Goal: Transaction & Acquisition: Purchase product/service

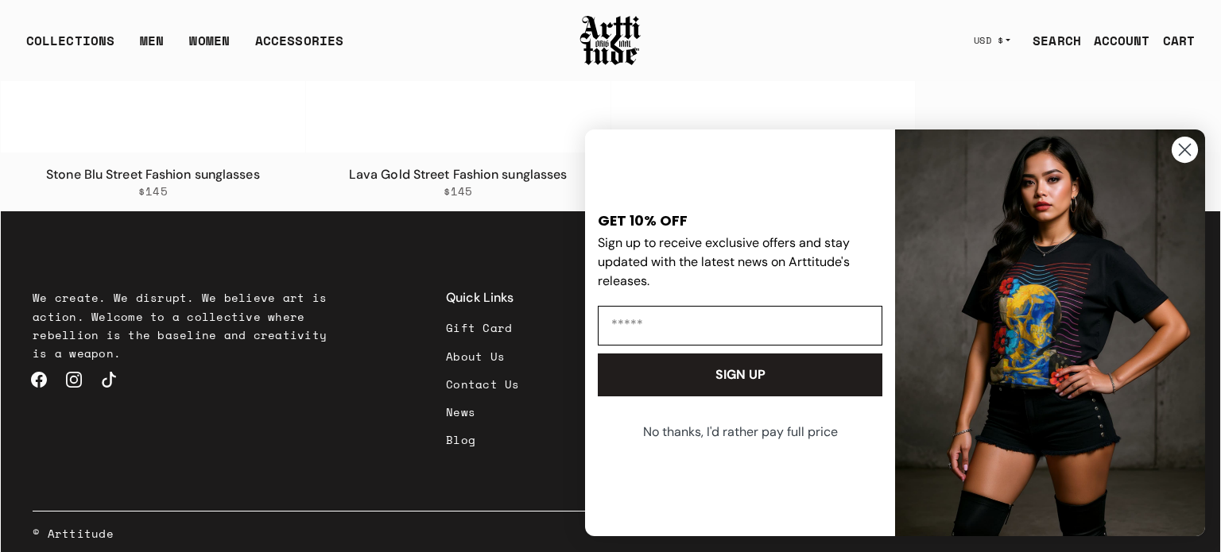
click at [646, 325] on input "Email" at bounding box center [740, 326] width 285 height 40
type input "**********"
click at [746, 375] on button "SIGN UP" at bounding box center [740, 375] width 285 height 43
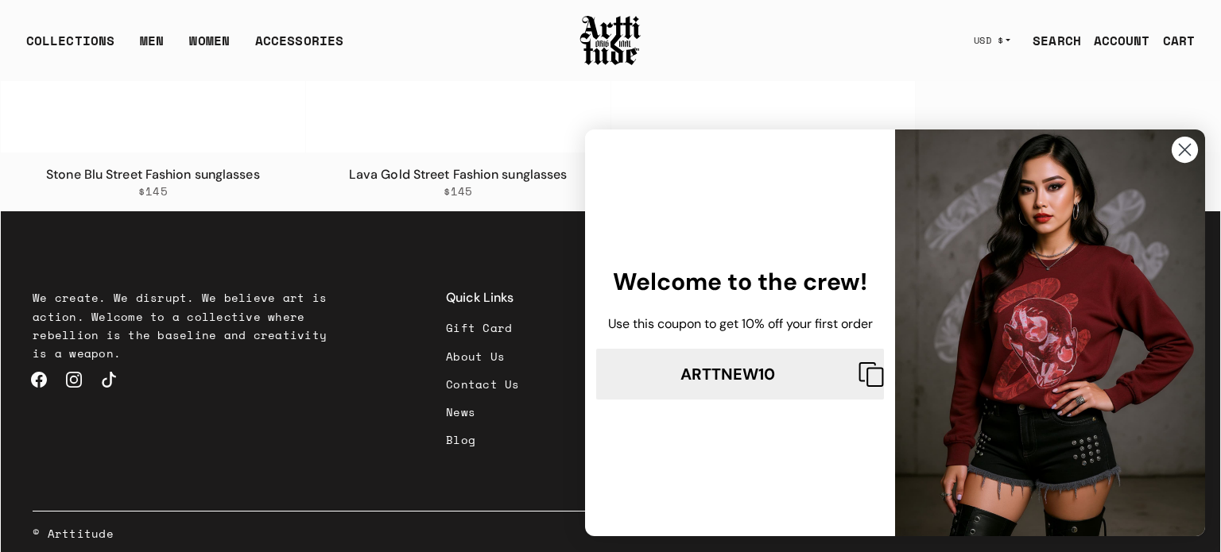
click at [595, 309] on div "Use this coupon to get 10% off your first order" at bounding box center [739, 323] width 297 height 35
drag, startPoint x: 595, startPoint y: 309, endPoint x: 822, endPoint y: 378, distance: 236.6
click at [822, 378] on div "Welcome to the crew! Use this coupon to get 10% off your first order ARTTNEW10" at bounding box center [743, 333] width 304 height 382
copy div "Use this coupon to get 10% off your first order ARTTNEW10"
click at [1180, 157] on circle "Close dialog" at bounding box center [1185, 150] width 26 height 26
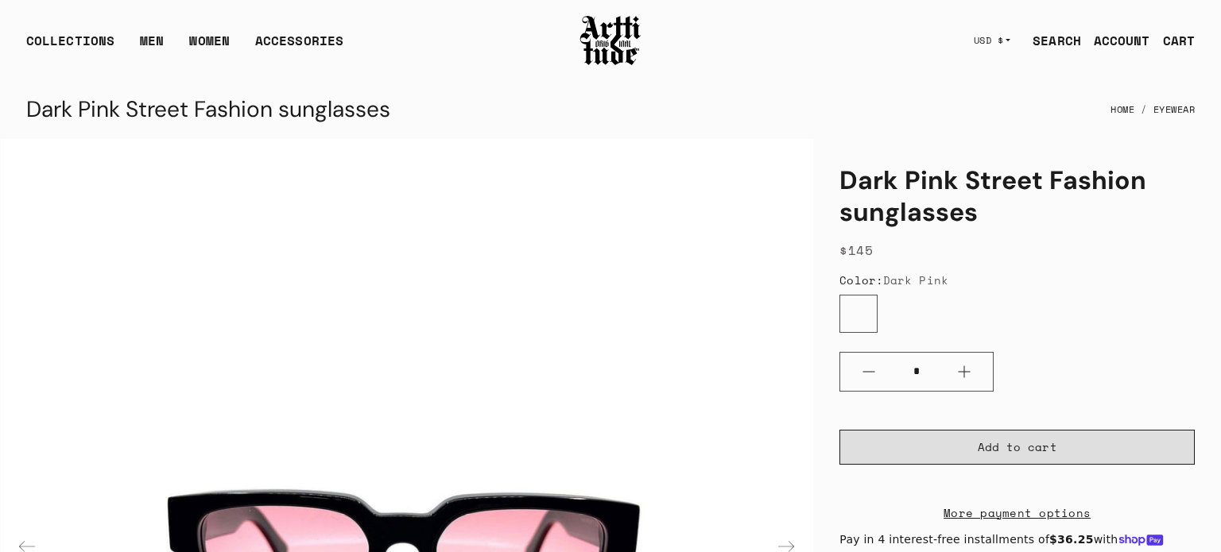
click at [996, 454] on span "Add to cart" at bounding box center [1017, 448] width 79 height 16
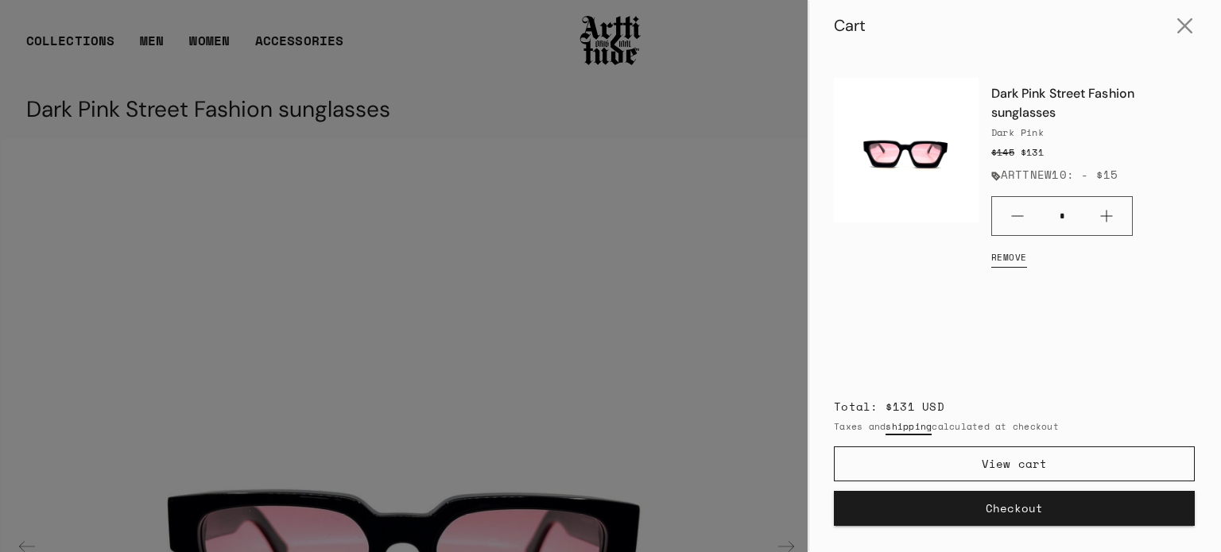
click at [1044, 499] on button "Checkout" at bounding box center [1014, 508] width 361 height 35
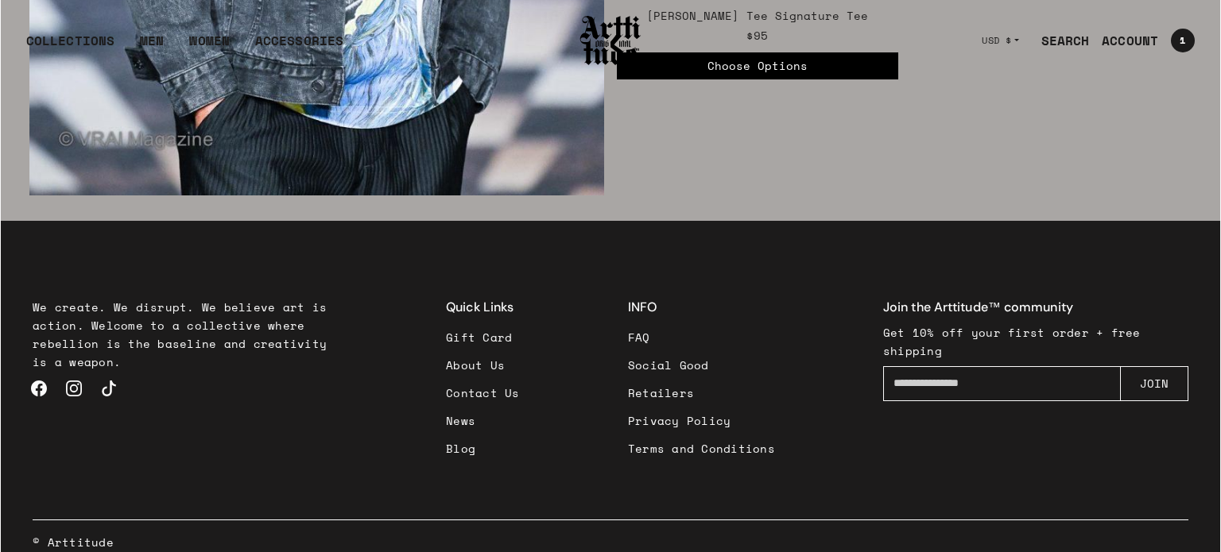
scroll to position [3040, 0]
